Goal: Find specific page/section: Find specific page/section

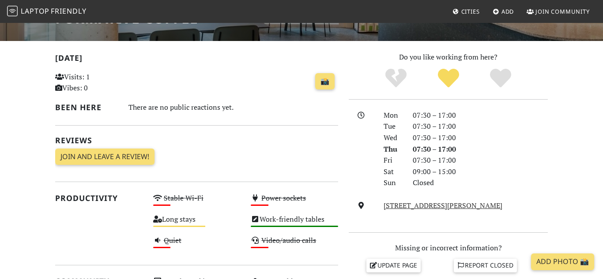
scroll to position [166, 0]
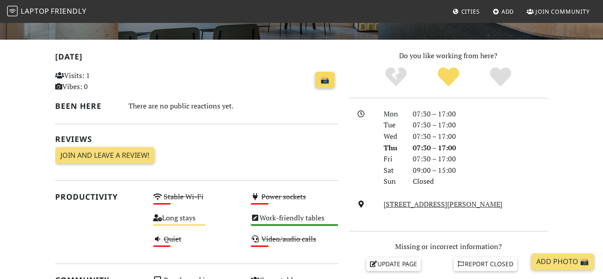
click at [332, 76] on link "📸" at bounding box center [324, 80] width 19 height 17
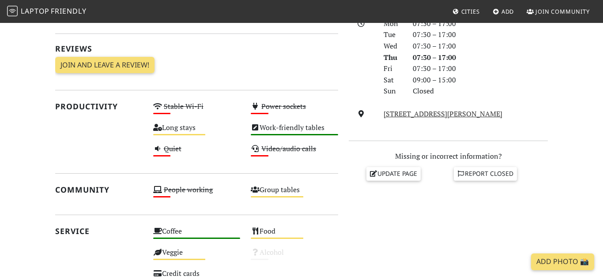
scroll to position [259, 0]
